Goal: Navigation & Orientation: Find specific page/section

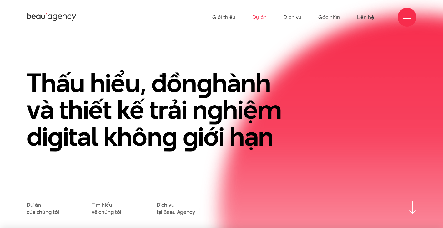
click at [263, 17] on link "Dự án" at bounding box center [259, 17] width 14 height 34
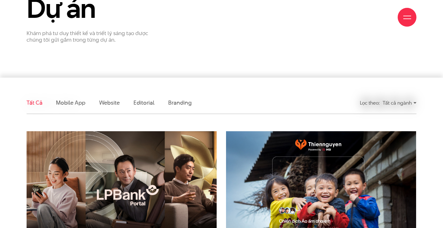
scroll to position [130, 0]
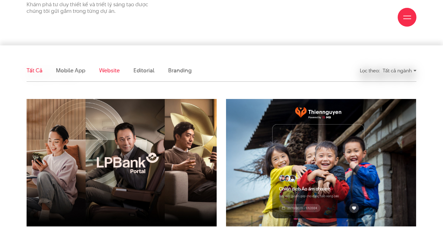
click at [107, 73] on link "Website" at bounding box center [109, 70] width 21 height 8
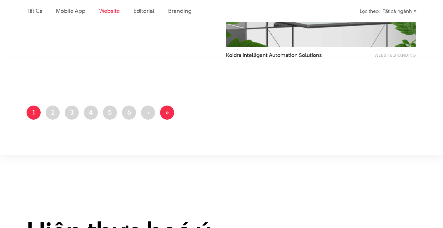
scroll to position [987, 0]
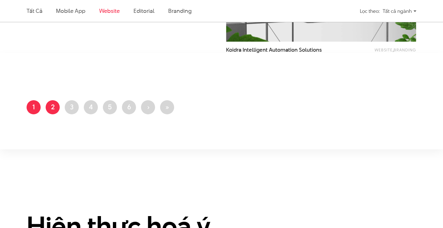
click at [58, 106] on link "Trang 2" at bounding box center [53, 107] width 14 height 14
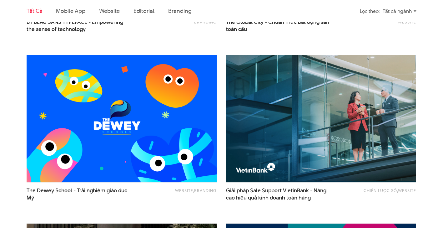
scroll to position [350, 0]
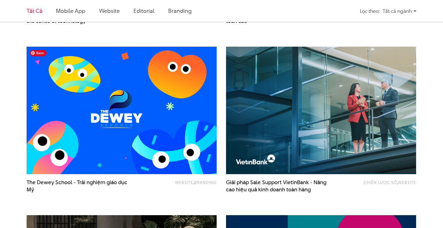
click at [184, 112] on img at bounding box center [121, 110] width 209 height 140
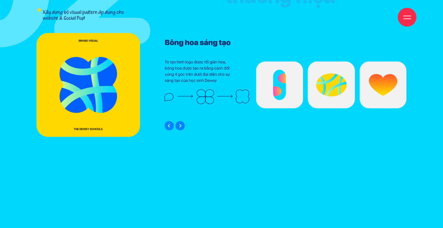
scroll to position [3751, 0]
